Goal: Transaction & Acquisition: Obtain resource

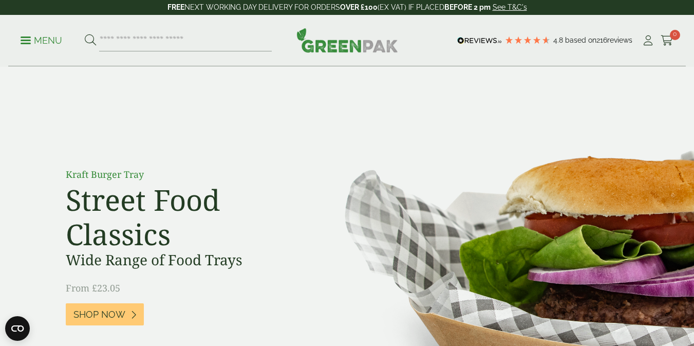
click at [40, 41] on p "Menu" at bounding box center [42, 40] width 42 height 12
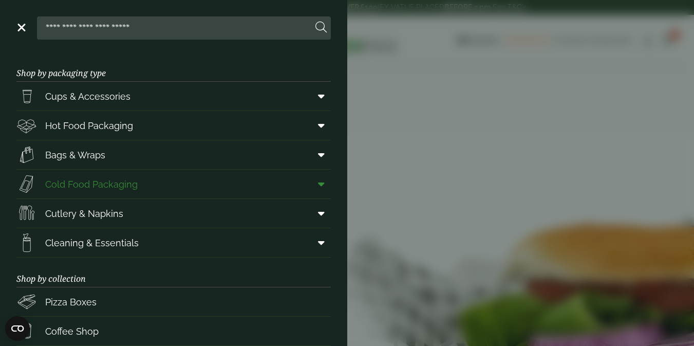
click at [127, 179] on span "Cold Food Packaging" at bounding box center [91, 184] width 92 height 14
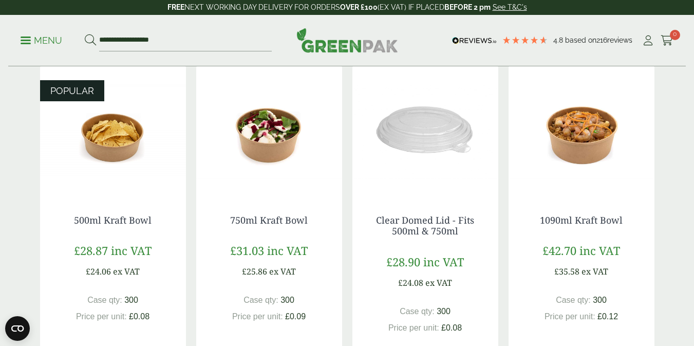
scroll to position [236, 0]
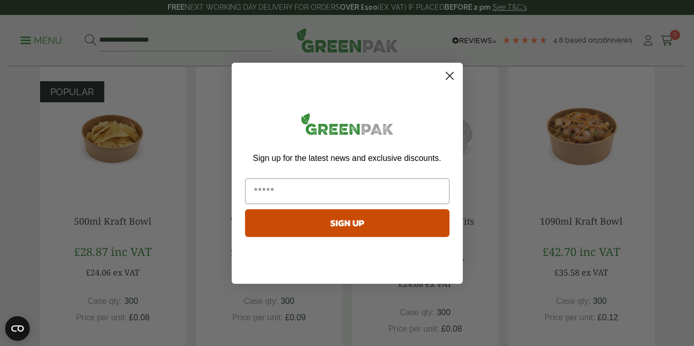
click at [450, 70] on circle "Close dialog" at bounding box center [449, 75] width 17 height 17
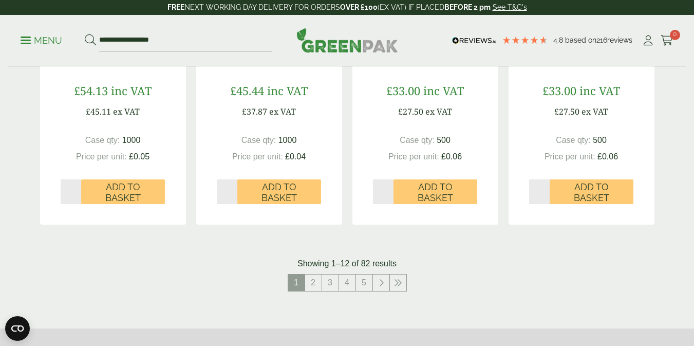
scroll to position [1087, 0]
click at [316, 283] on link "2" at bounding box center [313, 283] width 16 height 16
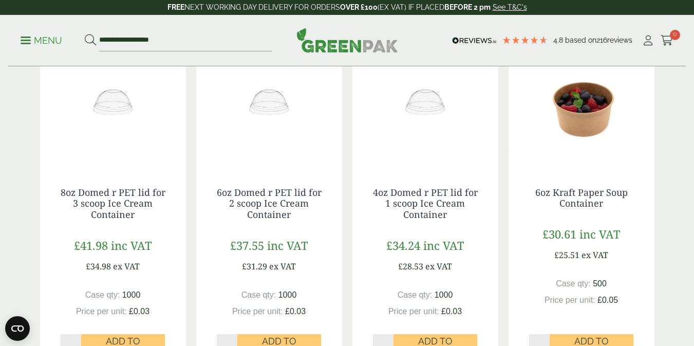
scroll to position [261, 0]
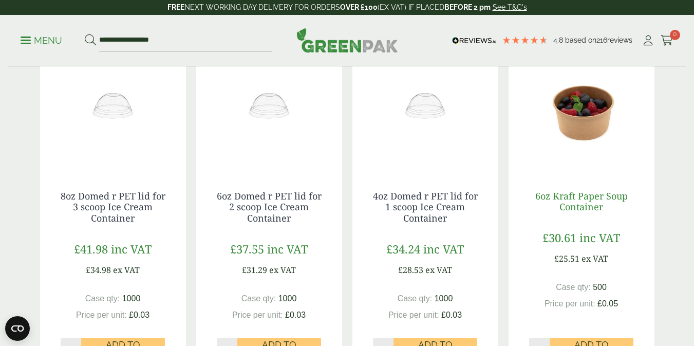
click at [582, 201] on link "6oz Kraft Paper Soup Container" at bounding box center [581, 201] width 92 height 24
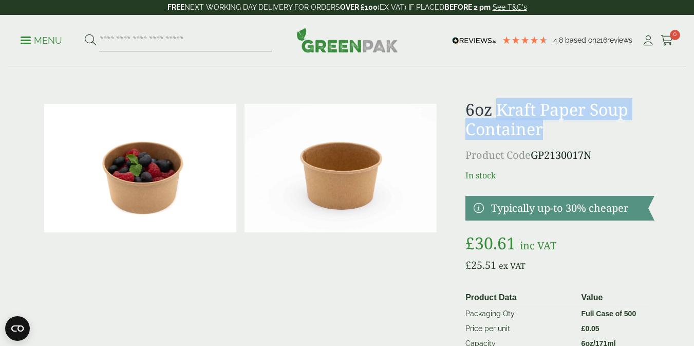
drag, startPoint x: 497, startPoint y: 108, endPoint x: 542, endPoint y: 126, distance: 48.6
click at [542, 126] on h1 "6oz Kraft Paper Soup Container" at bounding box center [559, 120] width 188 height 40
copy h1 "Kraft Paper Soup Container"
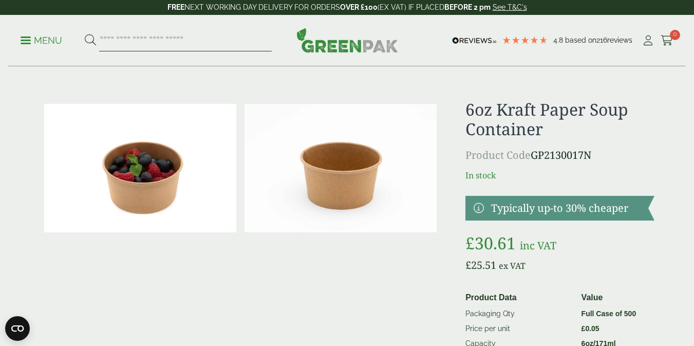
click at [201, 44] on input "search" at bounding box center [185, 41] width 173 height 22
paste input "**********"
type input "**********"
click at [85, 34] on button at bounding box center [90, 40] width 11 height 13
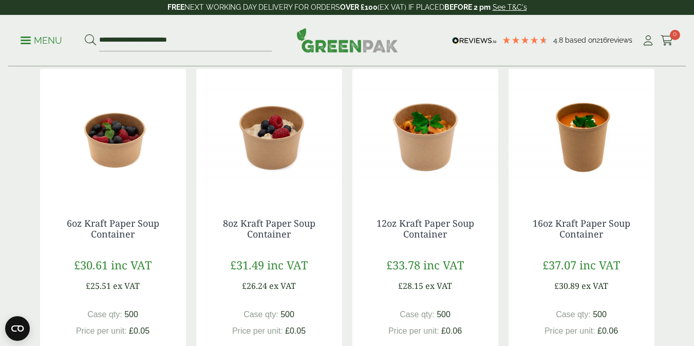
scroll to position [171, 0]
click at [454, 224] on link "12oz Kraft Paper Soup Container" at bounding box center [425, 228] width 98 height 24
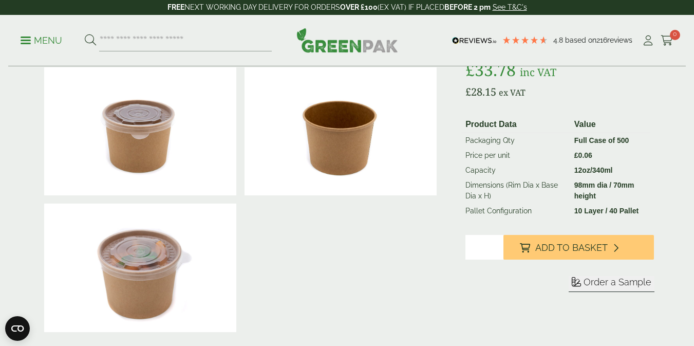
scroll to position [172, 0]
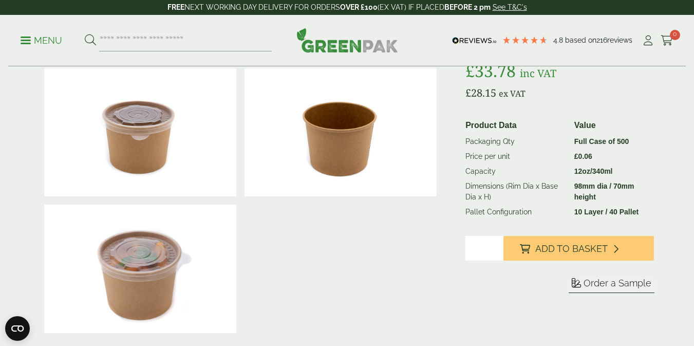
click at [593, 290] on button "Order a Sample" at bounding box center [611, 285] width 86 height 16
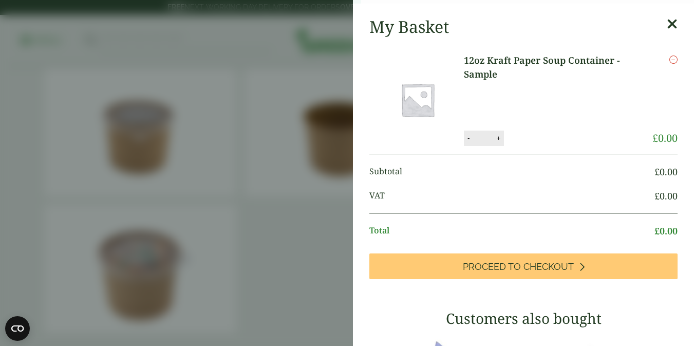
click at [591, 281] on aside "12oz Kraft Paper Soup Container - Sample (GP2130017NB-sample) - Added to basket…" at bounding box center [347, 173] width 694 height 346
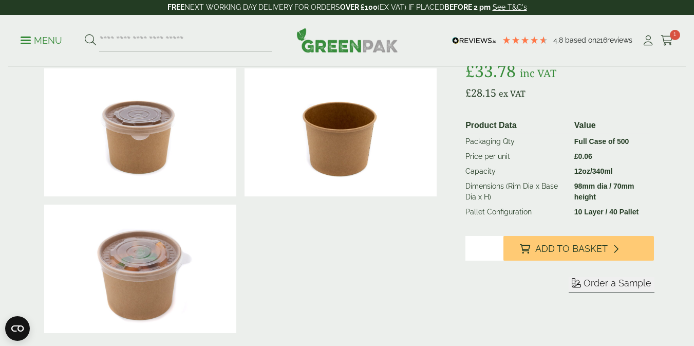
click at [591, 281] on span "Order a Sample" at bounding box center [617, 282] width 68 height 11
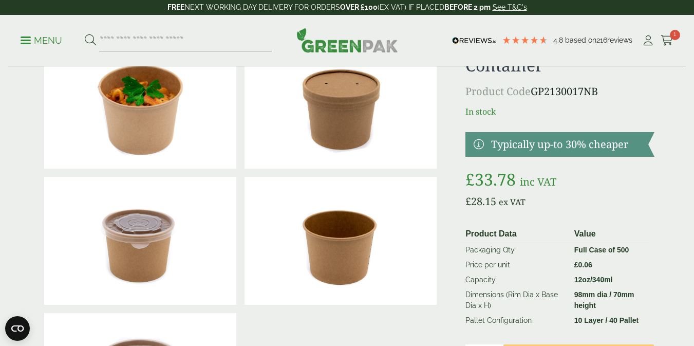
scroll to position [0, 0]
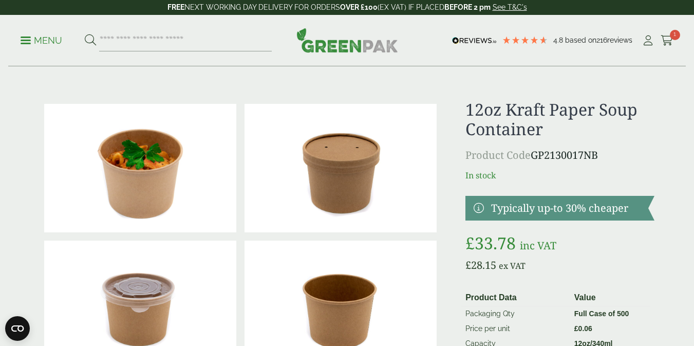
click at [40, 42] on p "Menu" at bounding box center [42, 40] width 42 height 12
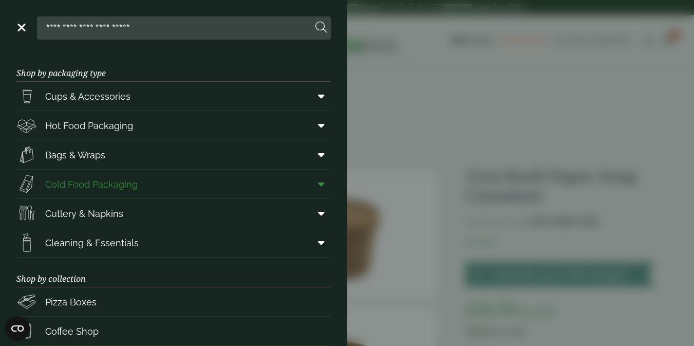
click at [126, 191] on span "Cold Food Packaging" at bounding box center [76, 184] width 121 height 21
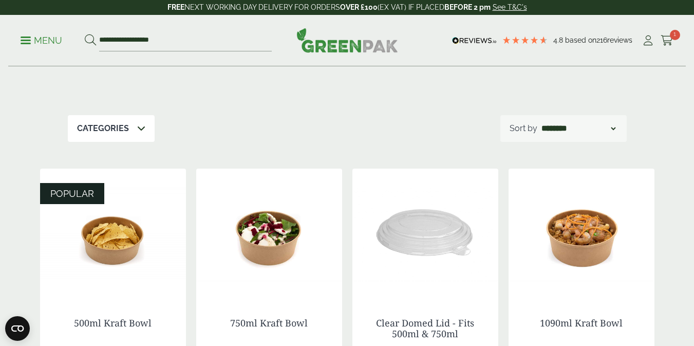
scroll to position [135, 0]
click at [138, 127] on icon at bounding box center [141, 127] width 8 height 8
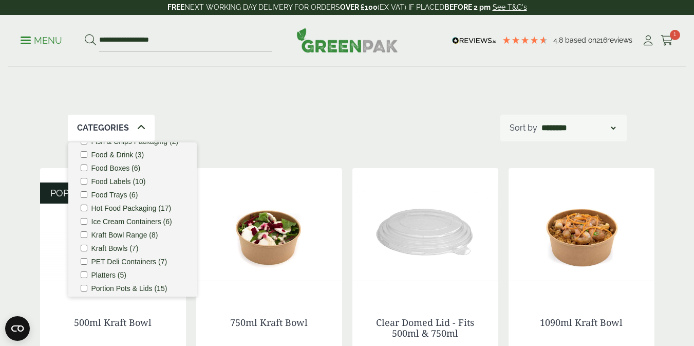
scroll to position [93, 0]
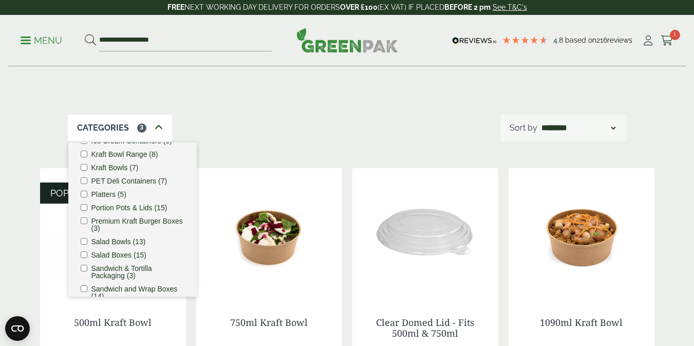
scroll to position [165, 0]
click at [283, 119] on div "Categories 3 Bagasse (1) Baguette Trays (2) Cafe. (3) Carry Packs (7) Cold Food…" at bounding box center [347, 127] width 559 height 27
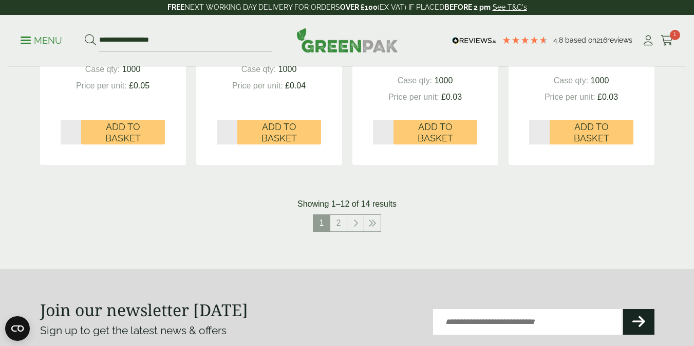
scroll to position [1153, 0]
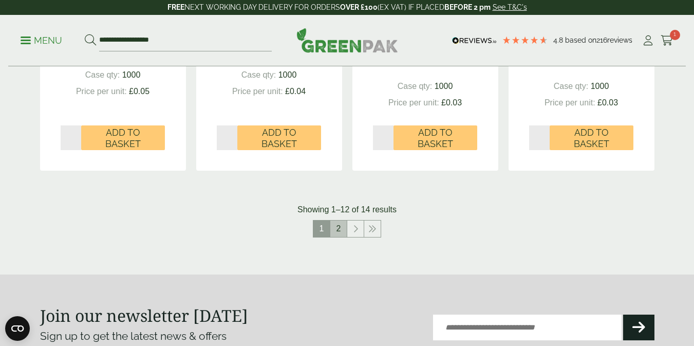
click at [340, 228] on link "2" at bounding box center [338, 228] width 16 height 16
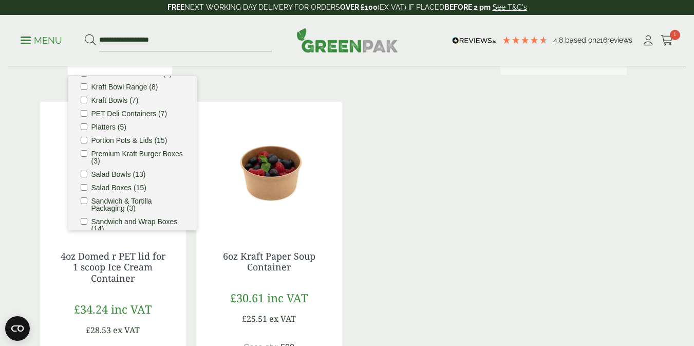
scroll to position [202, 0]
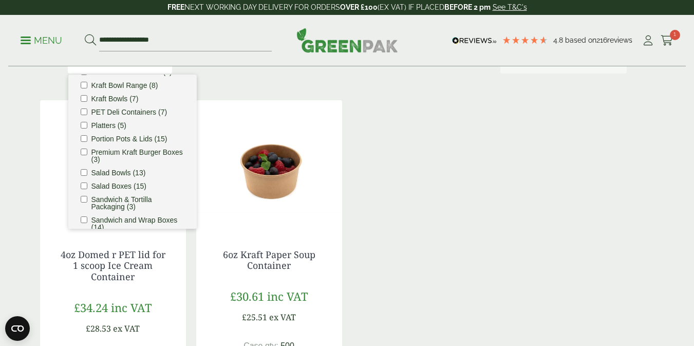
click at [430, 209] on div "4oz Domed r PET lid for 1 scoop Ice Cream Container £34.24 inc VAT £28.53 ex VA…" at bounding box center [347, 270] width 614 height 341
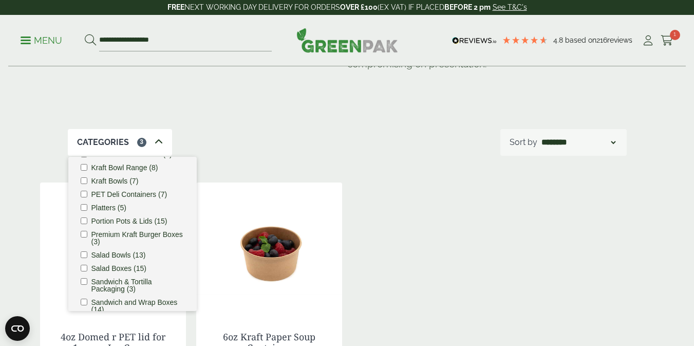
scroll to position [121, 0]
click at [156, 137] on icon at bounding box center [159, 141] width 8 height 8
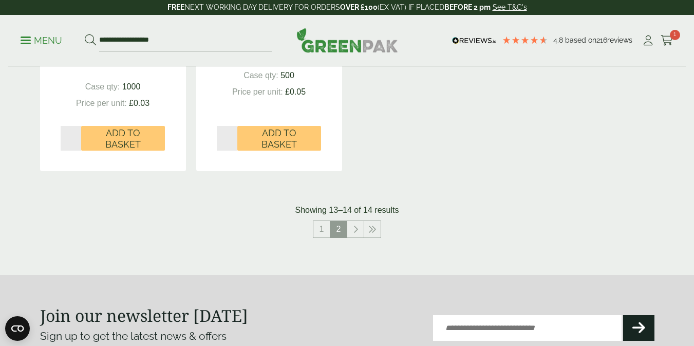
scroll to position [481, 0]
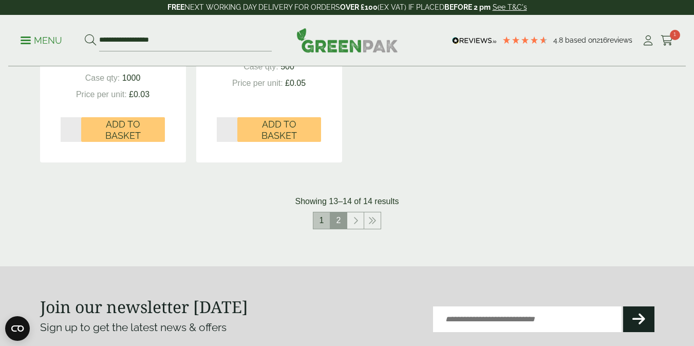
click at [324, 226] on link "1" at bounding box center [321, 220] width 16 height 16
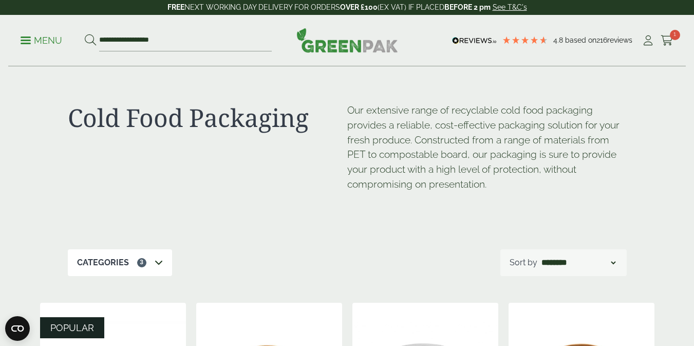
click at [41, 41] on p "Menu" at bounding box center [42, 40] width 42 height 12
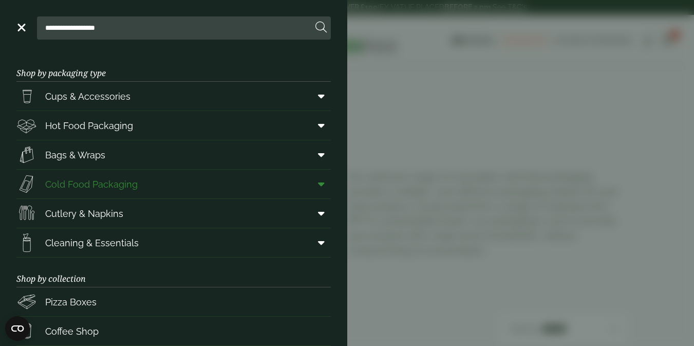
click at [129, 181] on span "Cold Food Packaging" at bounding box center [91, 184] width 92 height 14
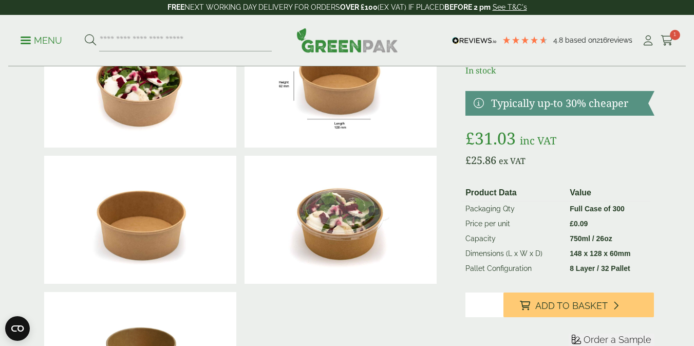
scroll to position [84, 0]
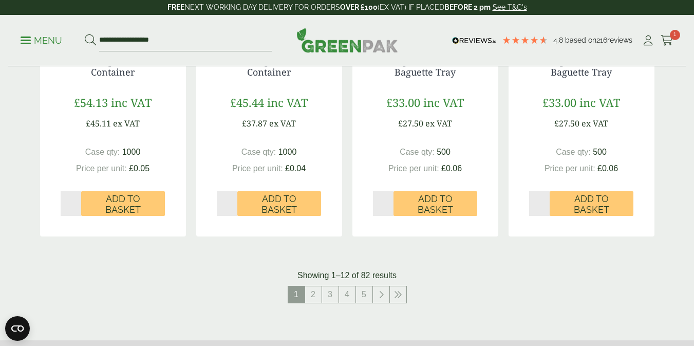
scroll to position [1078, 0]
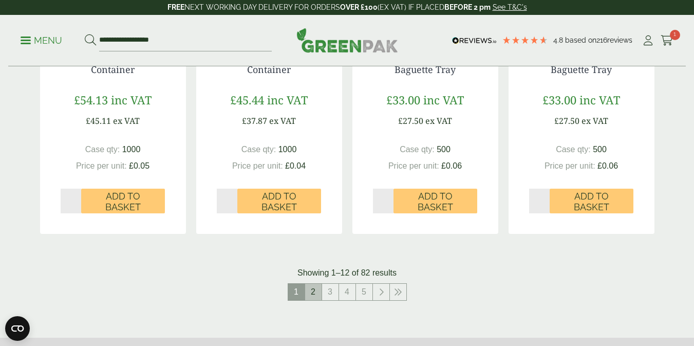
click at [316, 290] on link "2" at bounding box center [313, 291] width 16 height 16
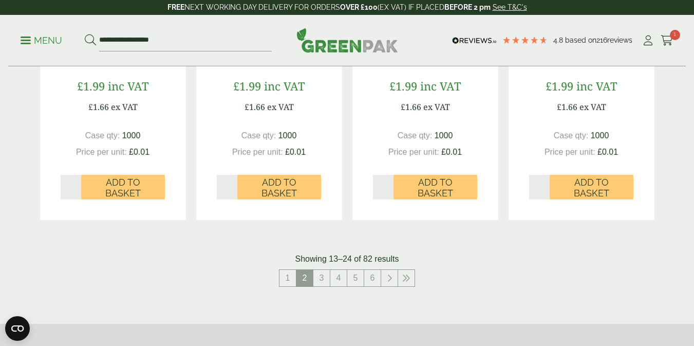
scroll to position [1125, 0]
click at [320, 283] on link "3" at bounding box center [321, 278] width 16 height 16
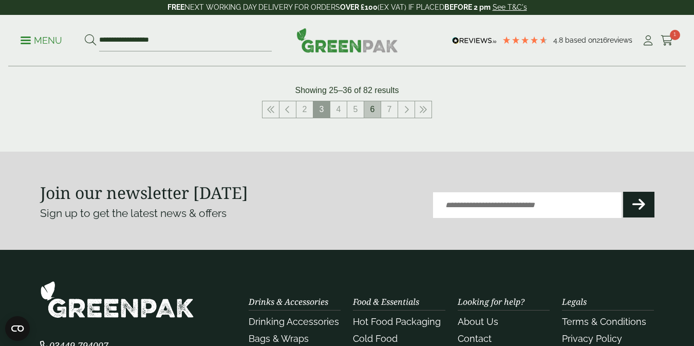
scroll to position [1265, 0]
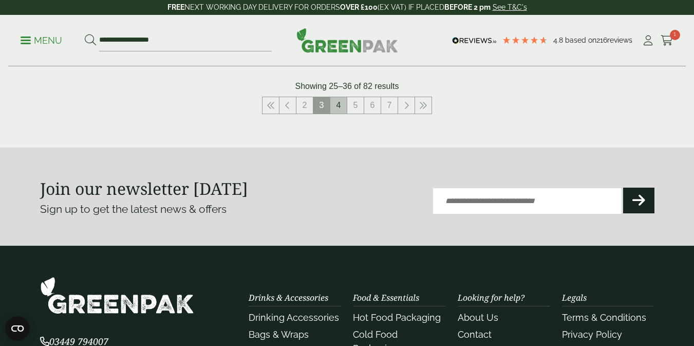
click at [342, 101] on link "4" at bounding box center [338, 105] width 16 height 16
